Goal: Task Accomplishment & Management: Manage account settings

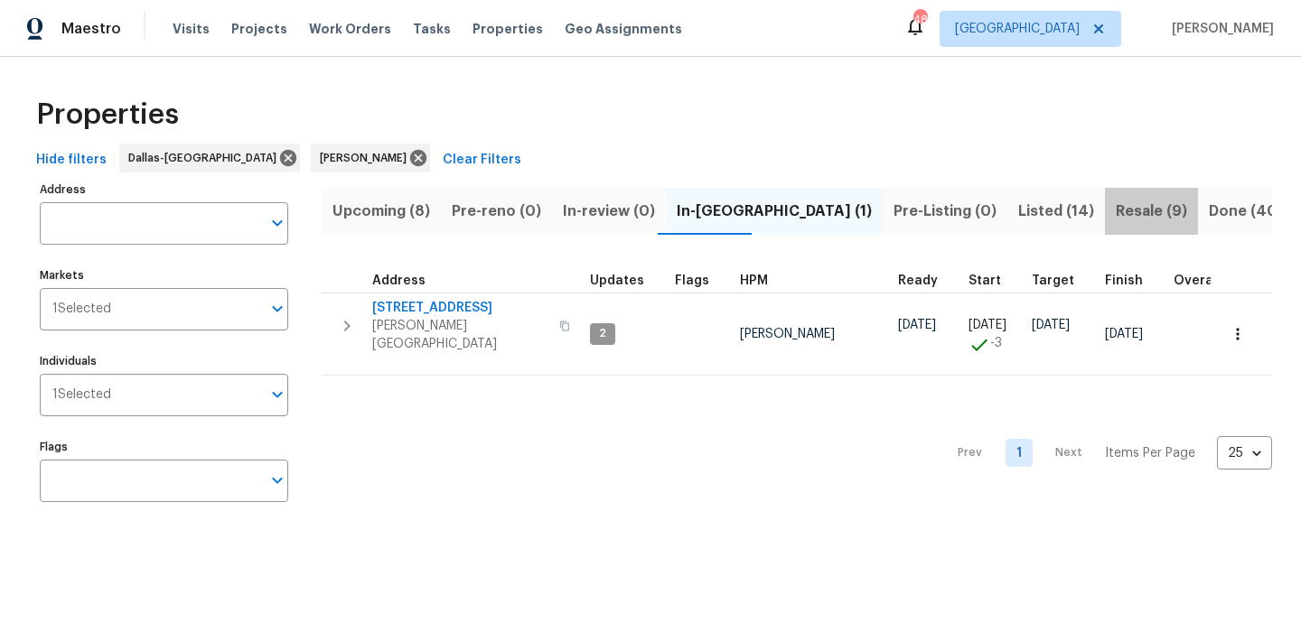
click at [1116, 203] on span "Resale (9)" at bounding box center [1151, 211] width 71 height 25
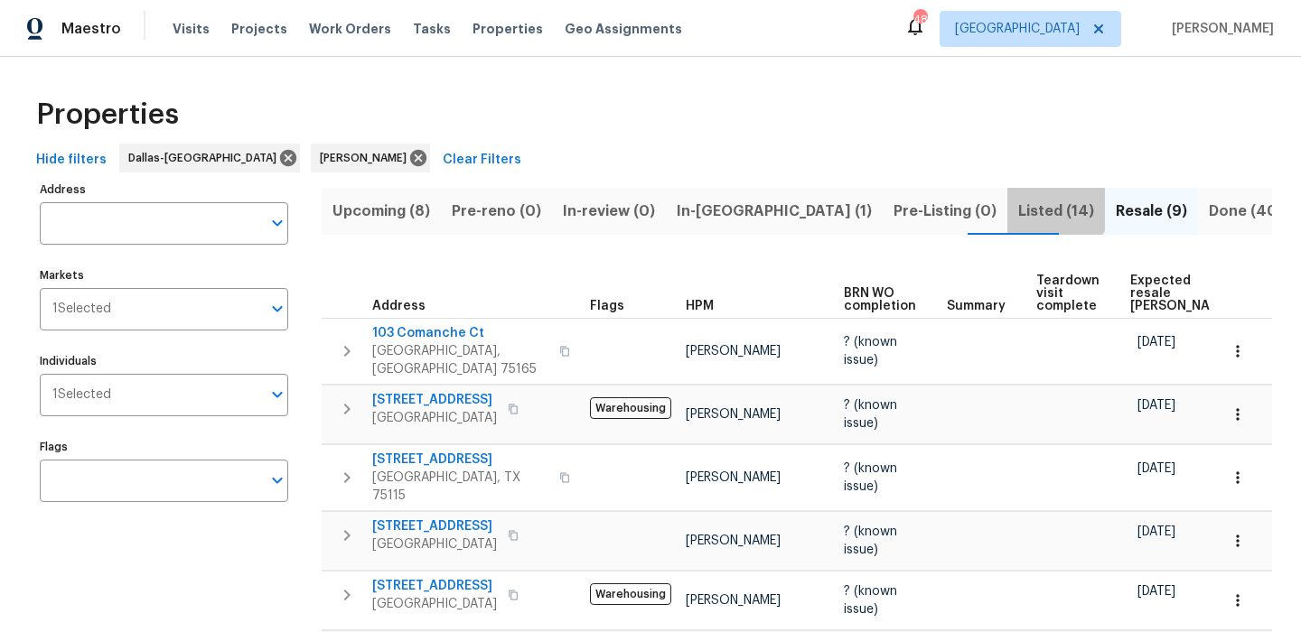
click at [1018, 206] on span "Listed (14)" at bounding box center [1056, 211] width 76 height 25
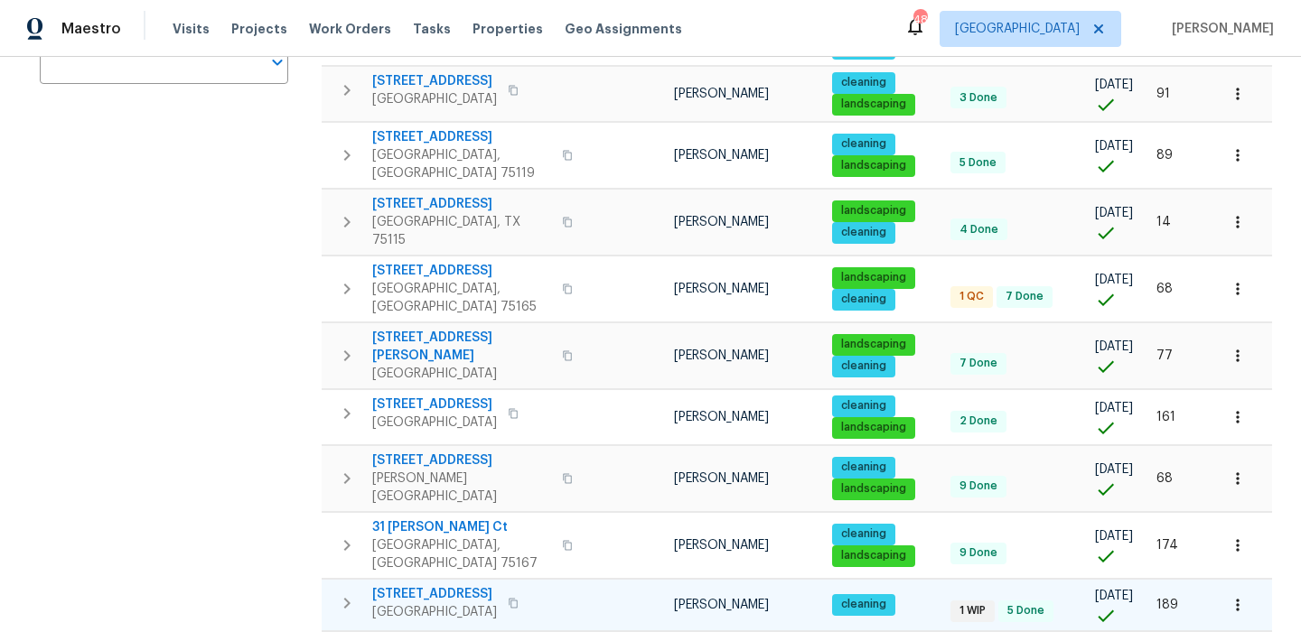
scroll to position [394, 0]
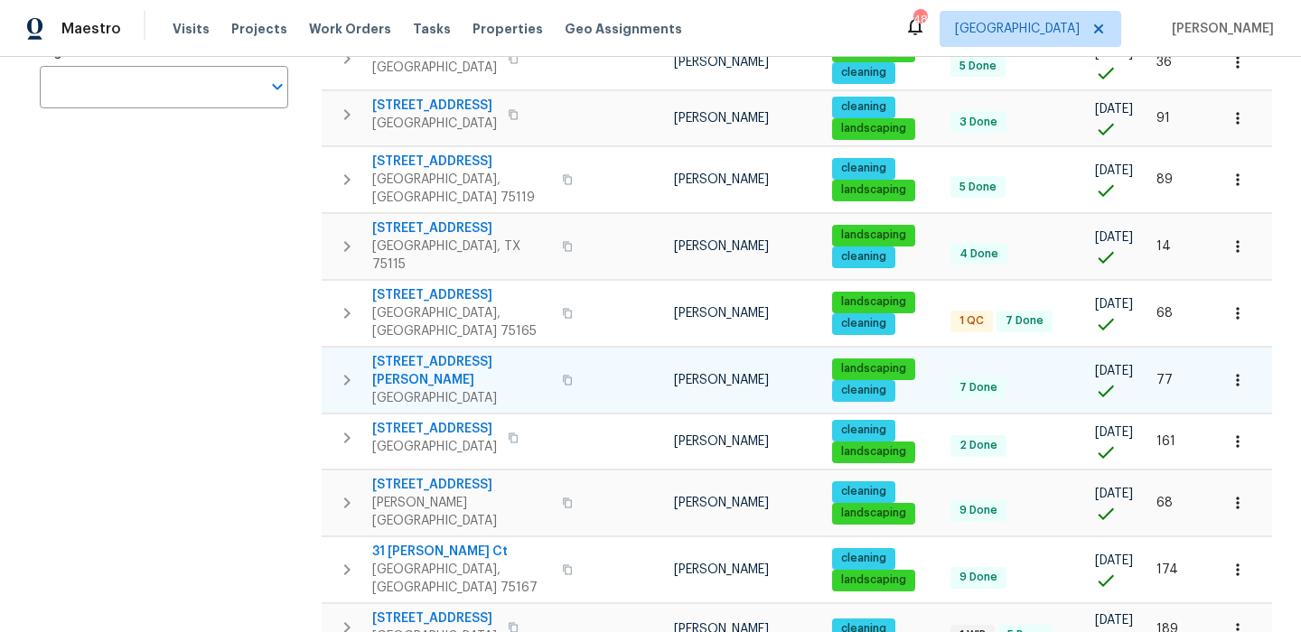
click at [1236, 371] on icon "button" at bounding box center [1237, 380] width 18 height 18
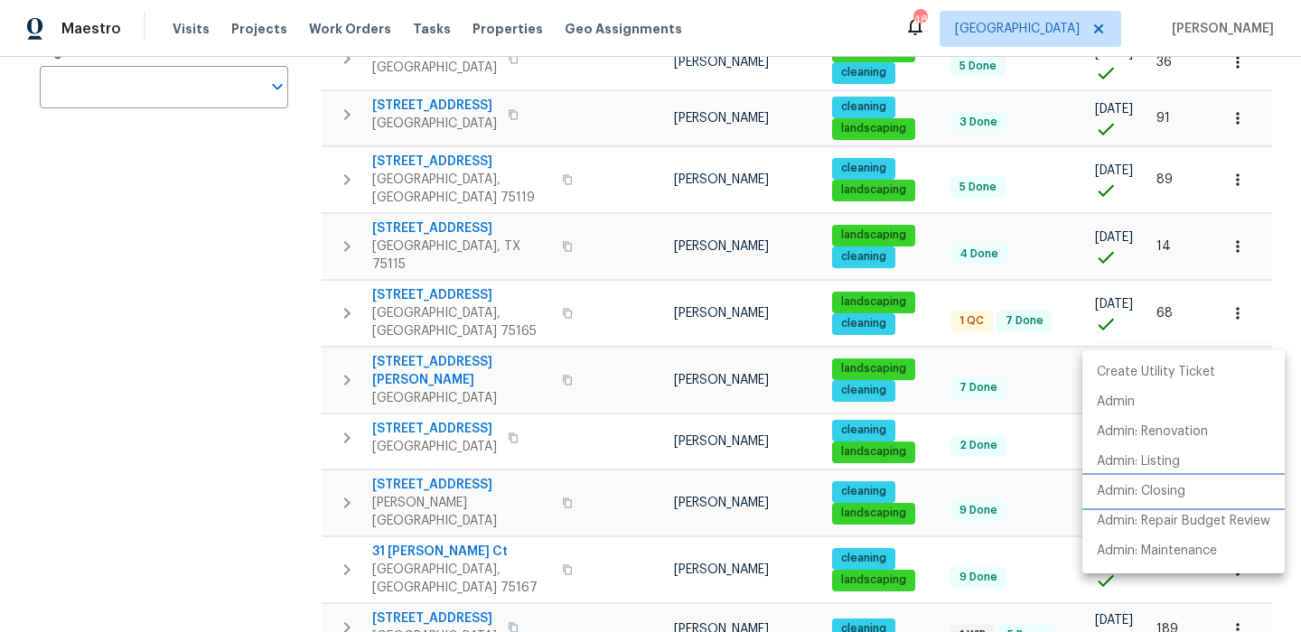
click at [1173, 492] on p "Admin: Closing" at bounding box center [1141, 491] width 89 height 19
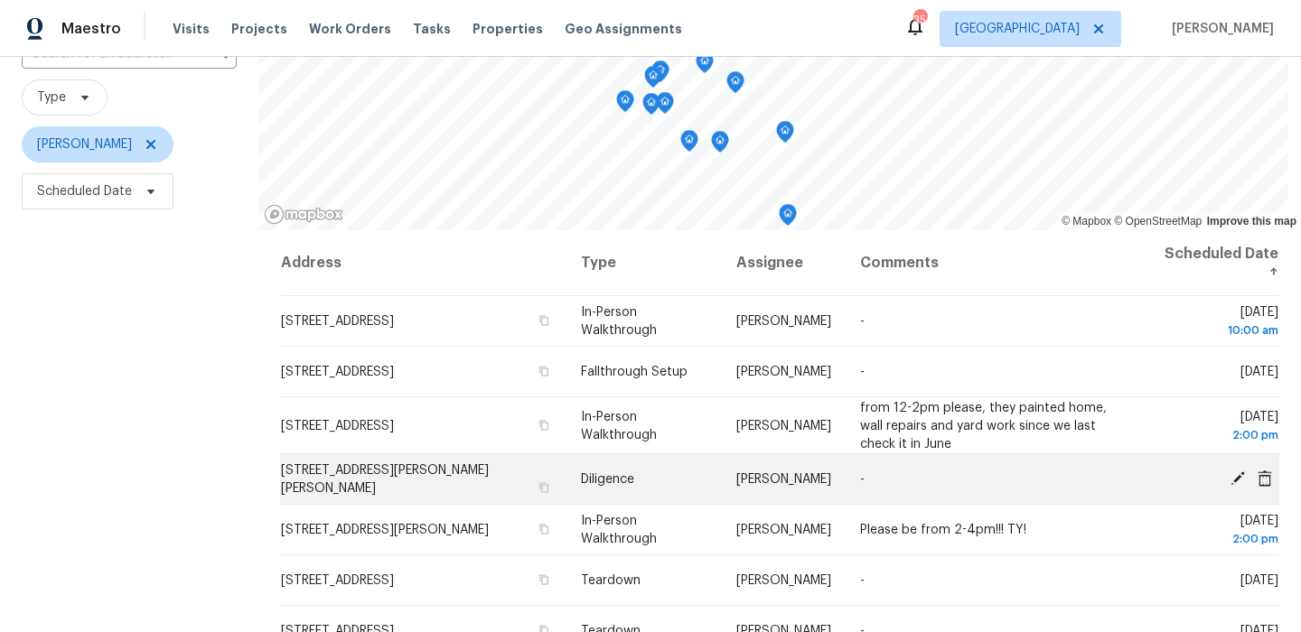
scroll to position [191, 0]
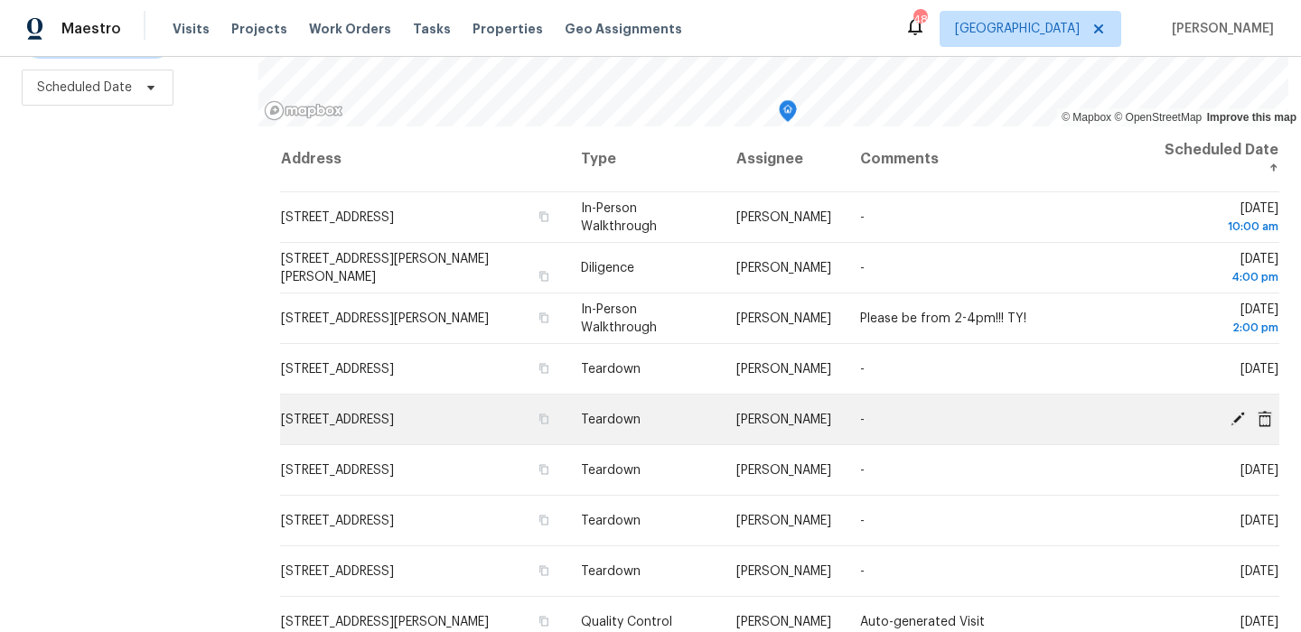
click at [1235, 413] on icon at bounding box center [1237, 418] width 16 height 16
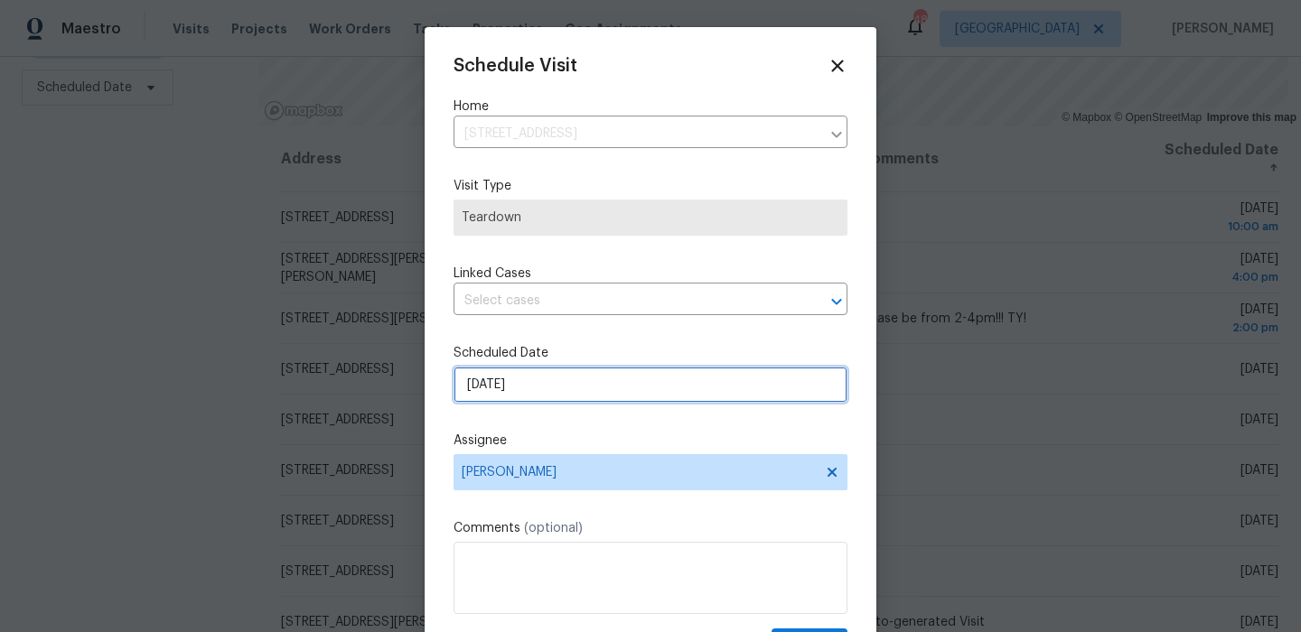
click at [574, 394] on input "[DATE]" at bounding box center [650, 385] width 394 height 36
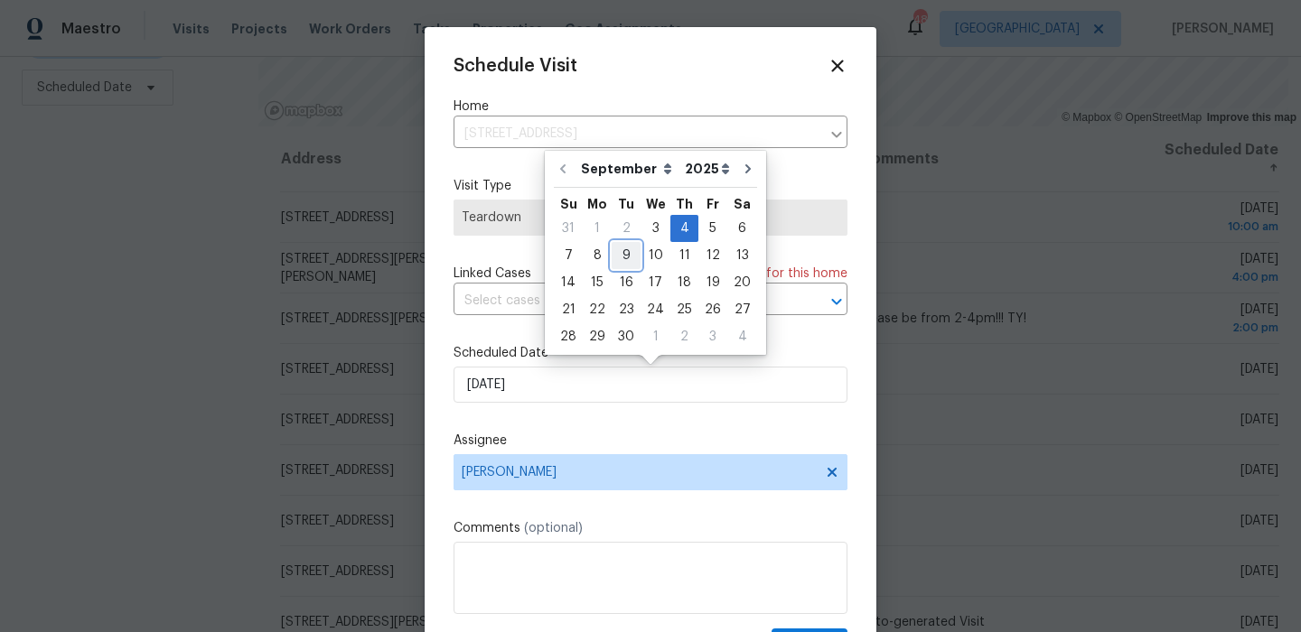
click at [618, 253] on div "9" at bounding box center [626, 255] width 29 height 25
type input "[DATE]"
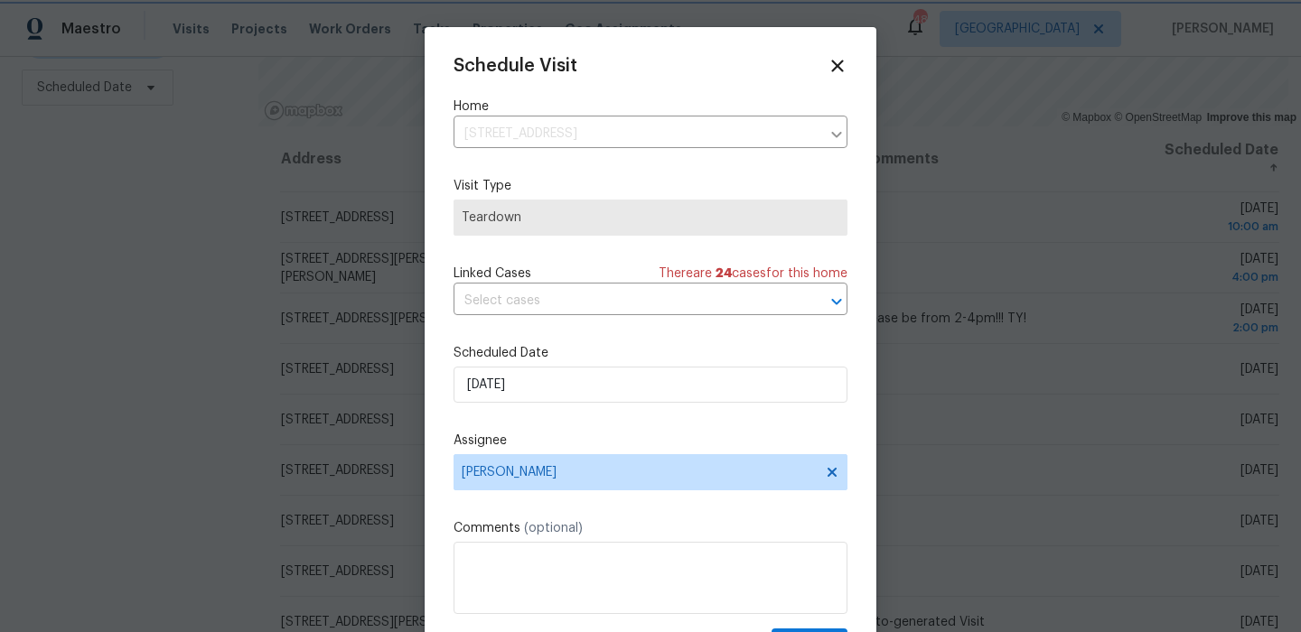
scroll to position [33, 0]
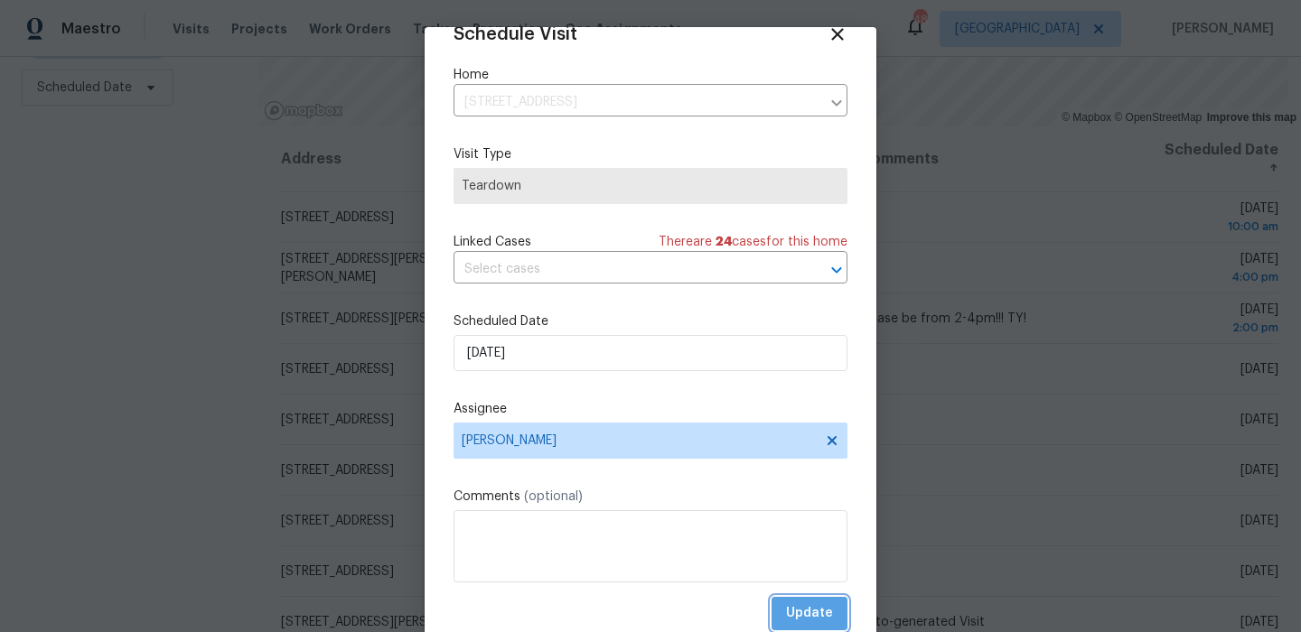
click at [825, 607] on span "Update" at bounding box center [809, 613] width 47 height 23
